Goal: Transaction & Acquisition: Obtain resource

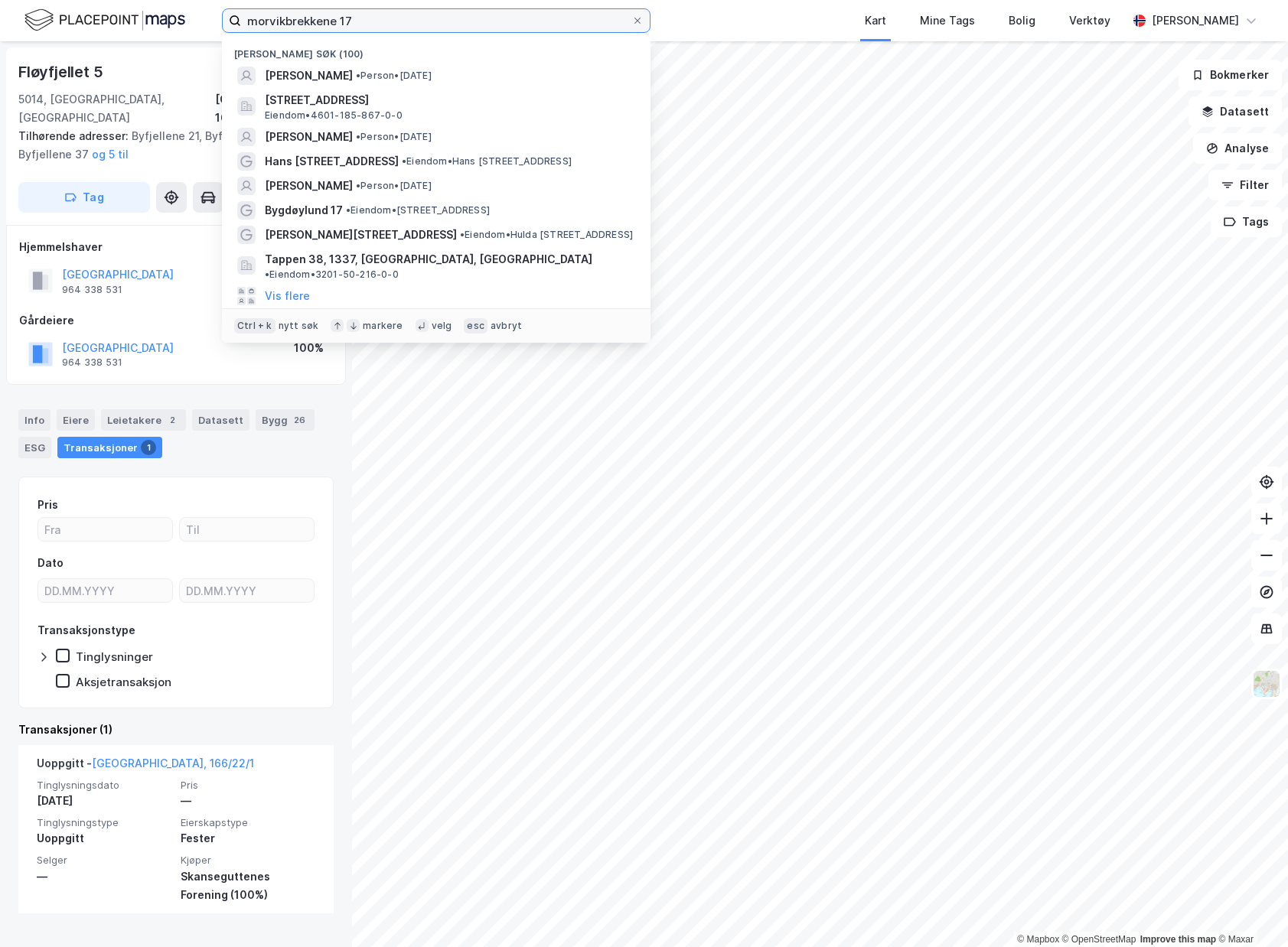
click at [476, 24] on input "morvikbrekkene 17" at bounding box center [436, 21] width 390 height 23
click at [450, 29] on input "morvikbrekkene 17" at bounding box center [436, 21] width 390 height 23
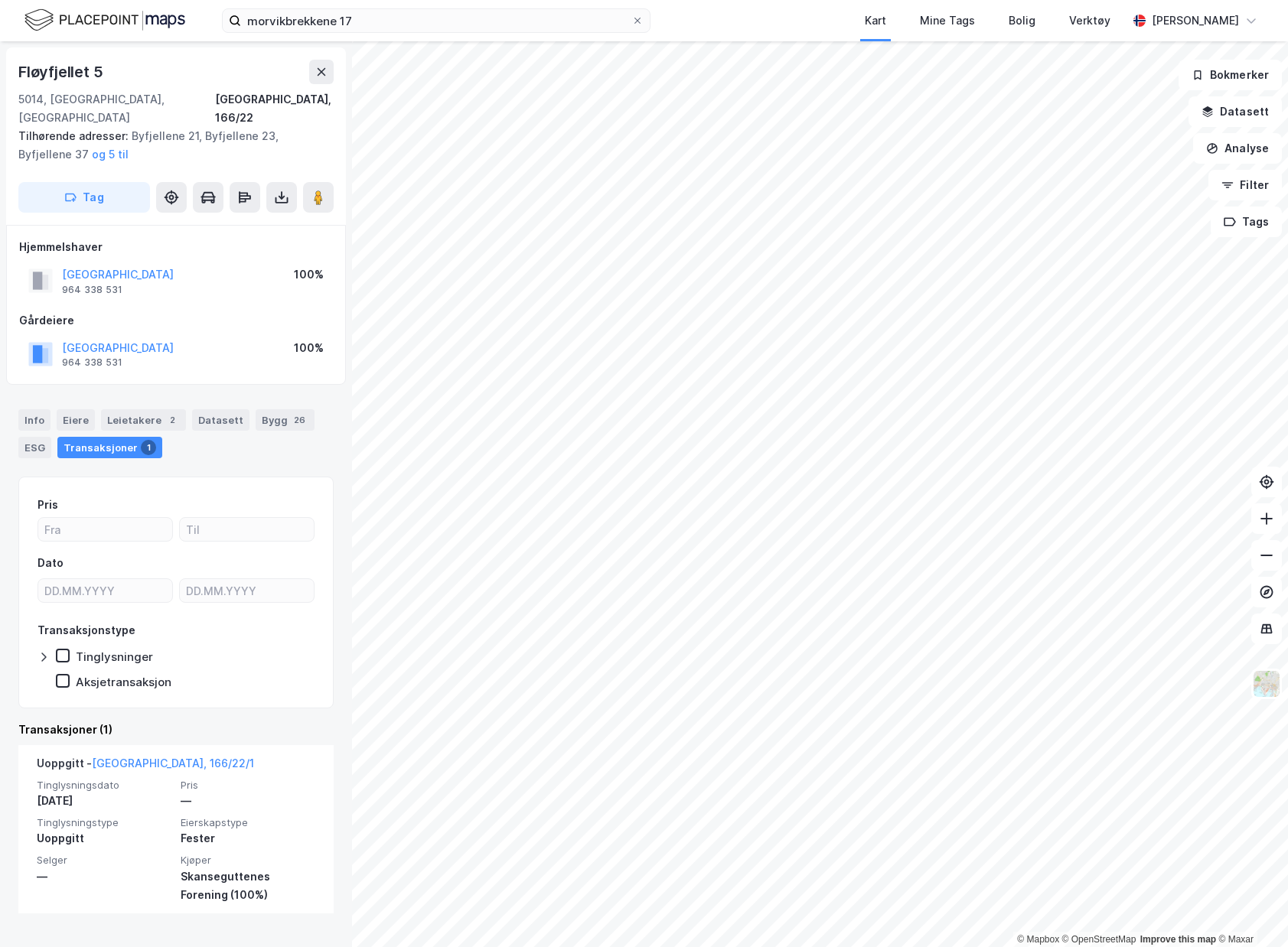
click at [76, 29] on img at bounding box center [105, 20] width 161 height 27
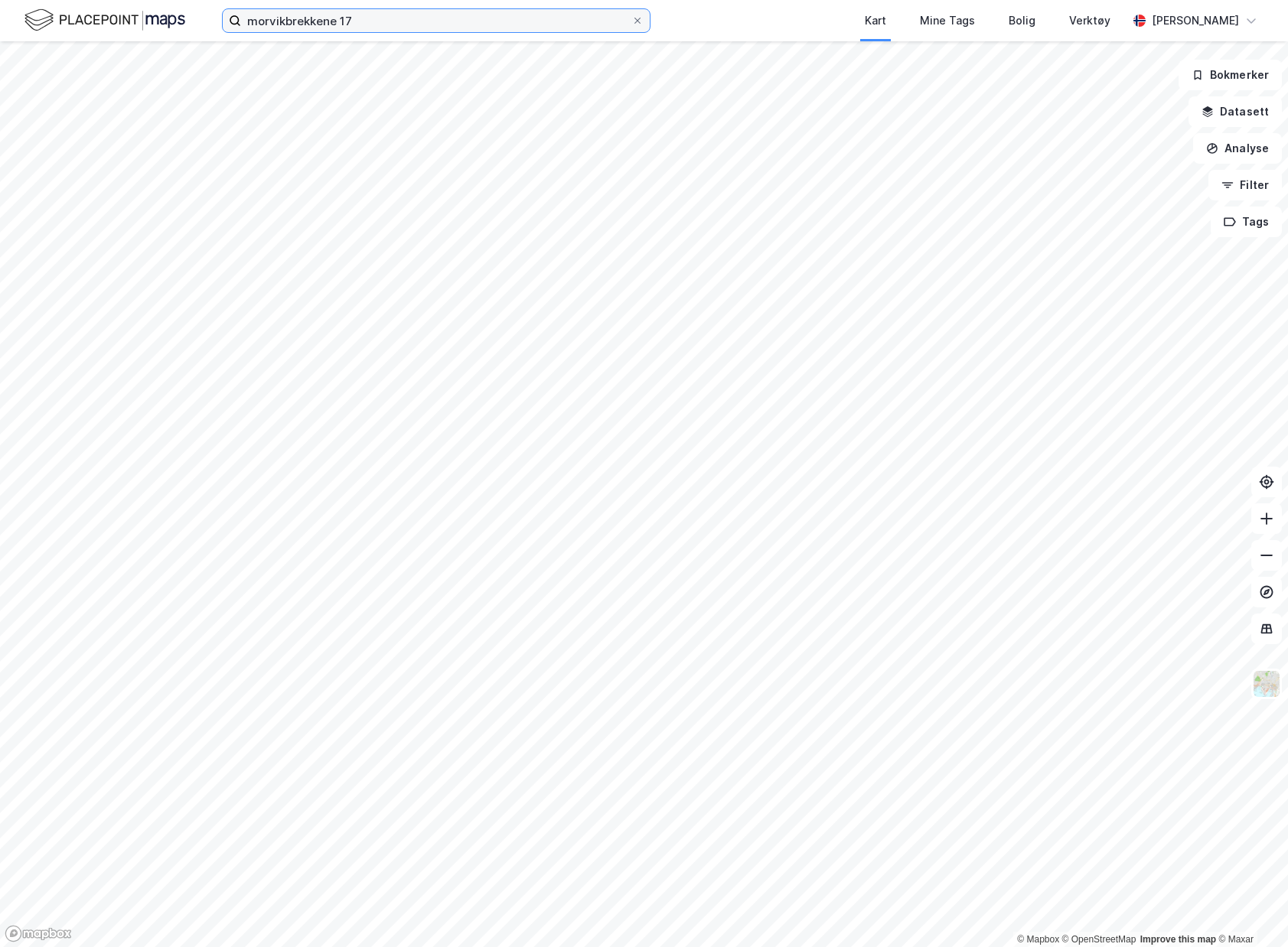
click at [319, 16] on input "morvikbrekkene 17" at bounding box center [436, 21] width 390 height 23
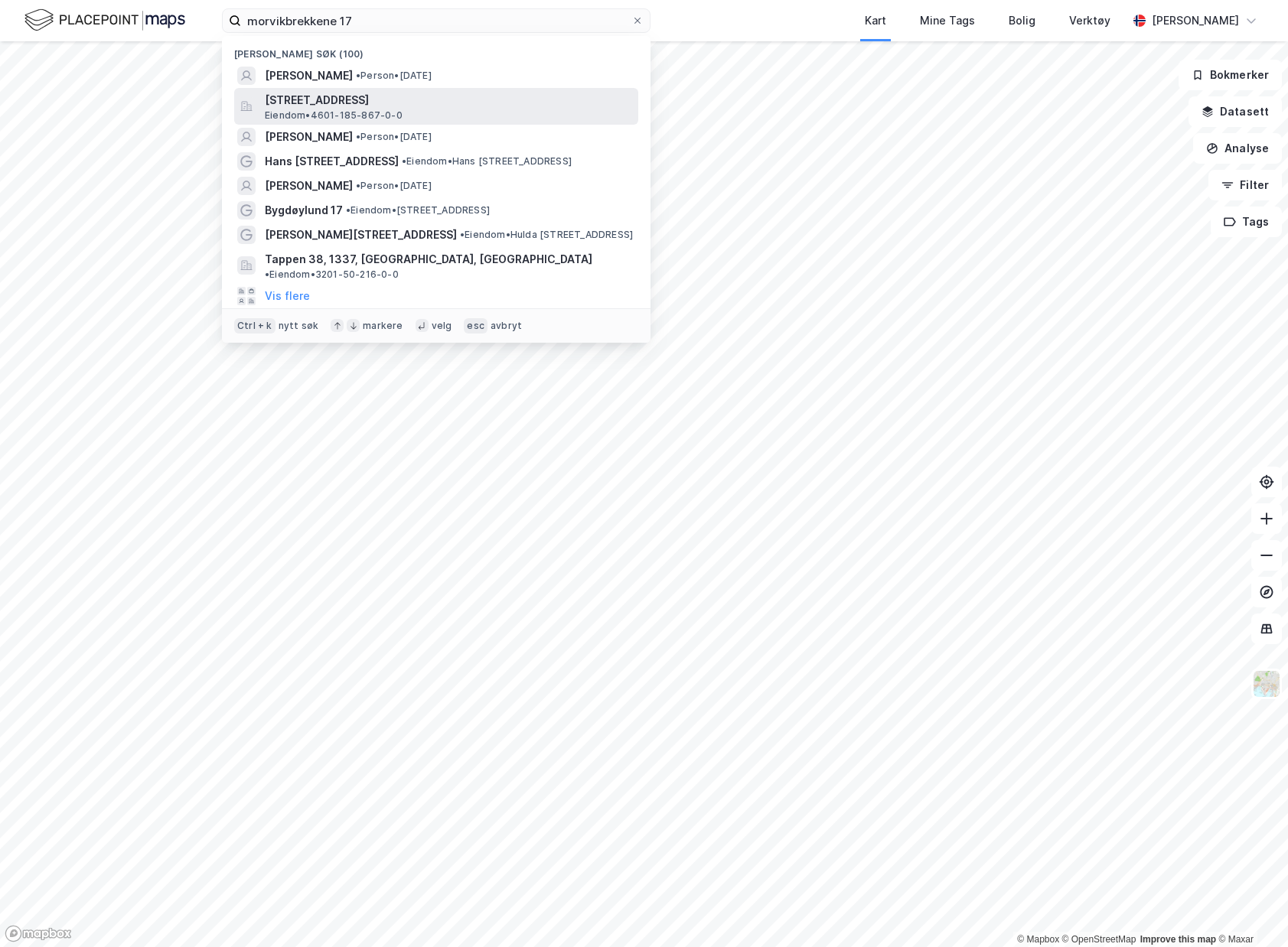
click at [377, 104] on span "[STREET_ADDRESS]" at bounding box center [449, 100] width 368 height 18
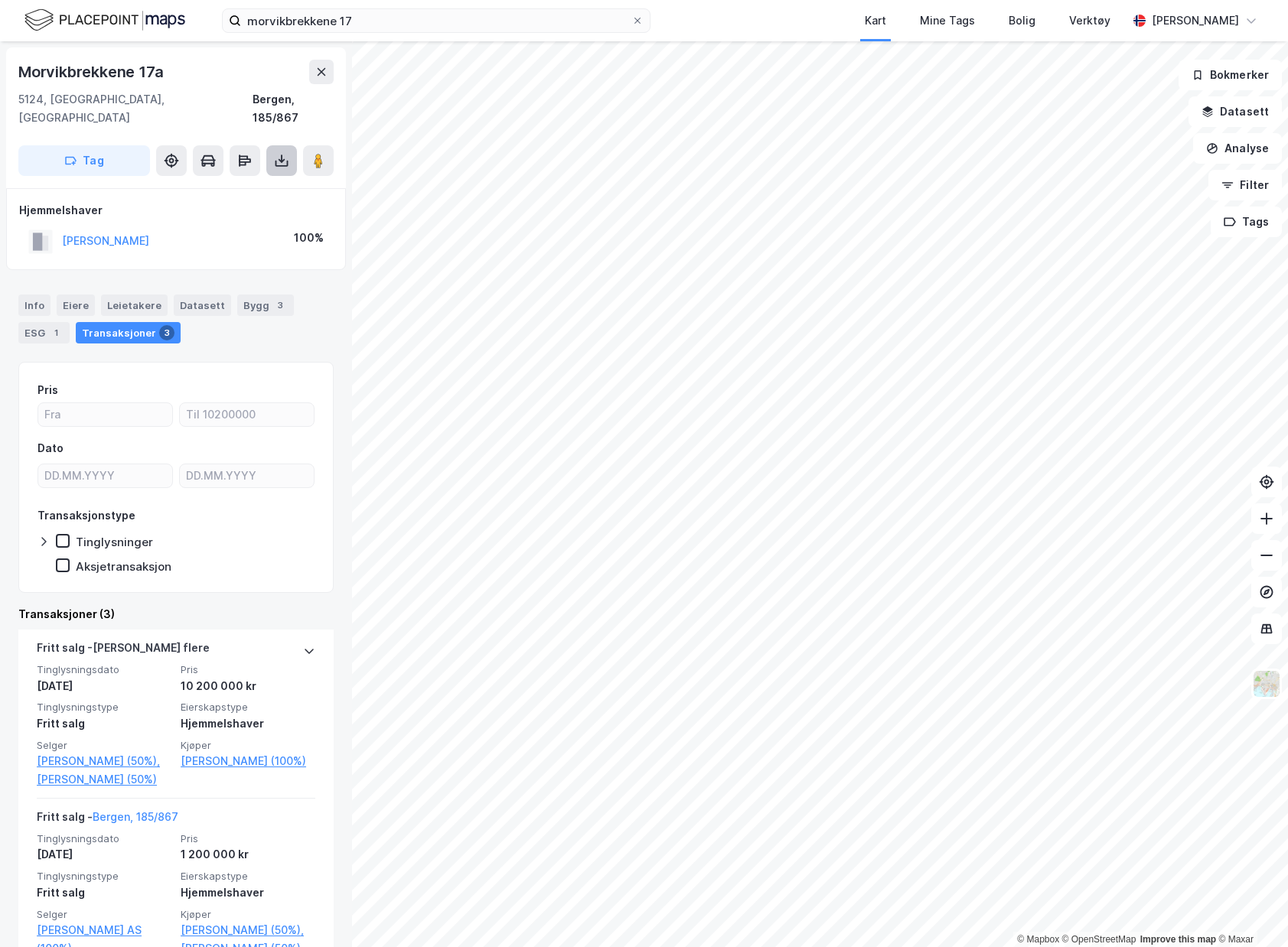
click at [274, 153] on icon at bounding box center [281, 161] width 15 height 15
click at [239, 185] on div "Last ned grunnbok" at bounding box center [206, 191] width 89 height 12
